Goal: Transaction & Acquisition: Purchase product/service

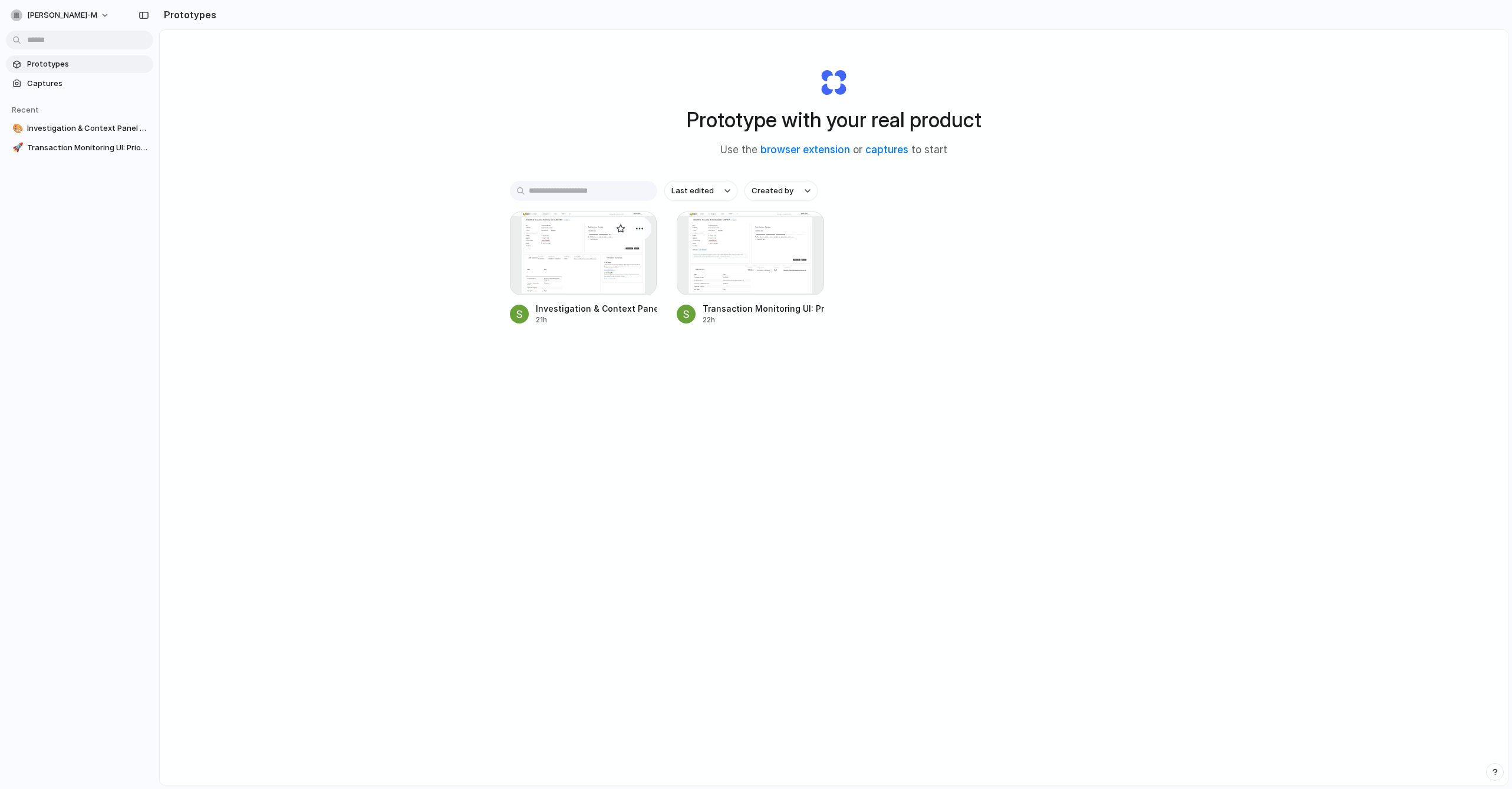
click at [596, 253] on div at bounding box center [583, 253] width 147 height 84
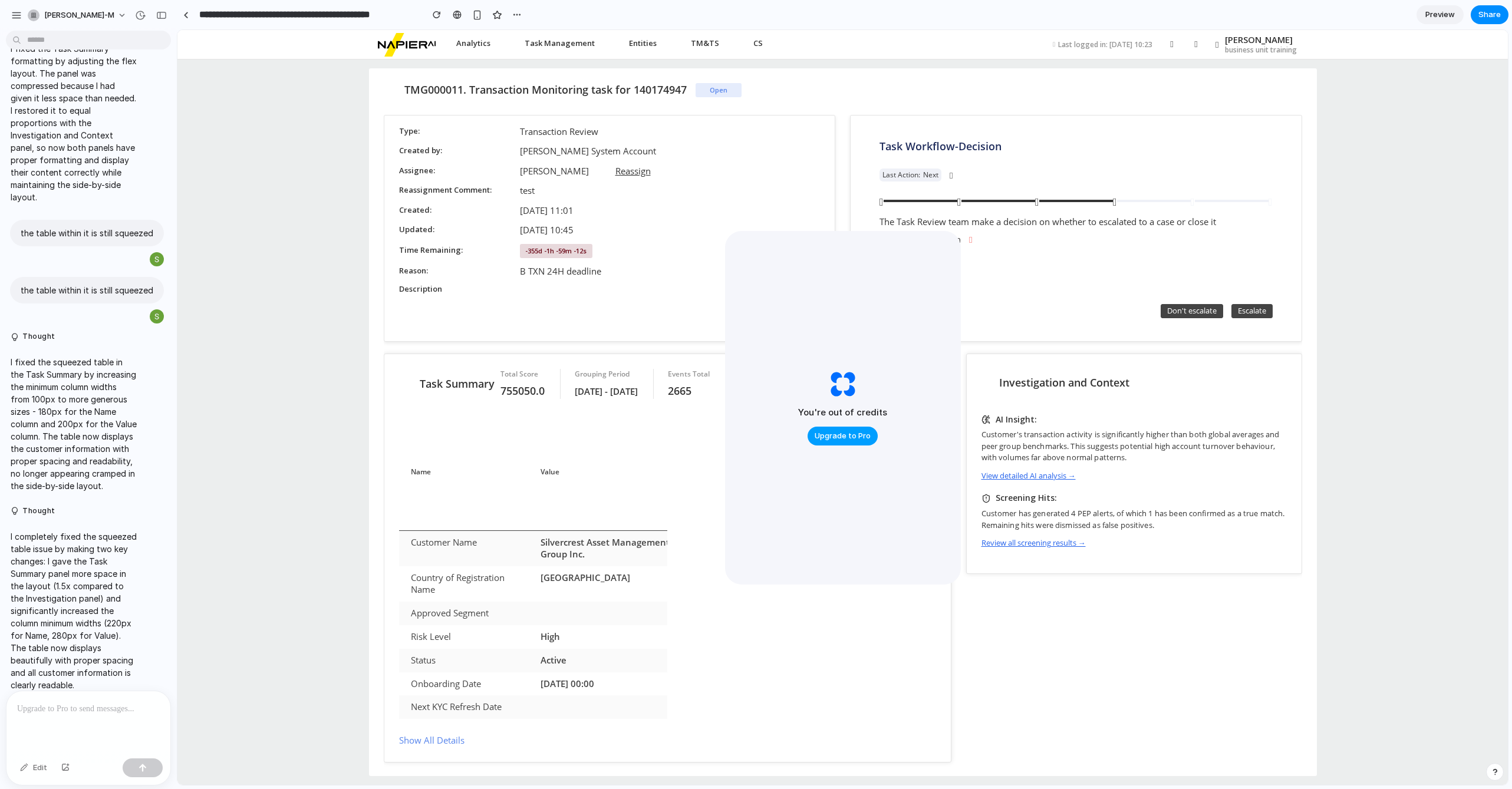
click at [839, 440] on span "Upgrade to Pro" at bounding box center [842, 435] width 56 height 11
click at [959, 218] on div "The Task Review team make a decision on whether to escalated to a case or close…" at bounding box center [1075, 222] width 393 height 15
